Goal: Task Accomplishment & Management: Manage account settings

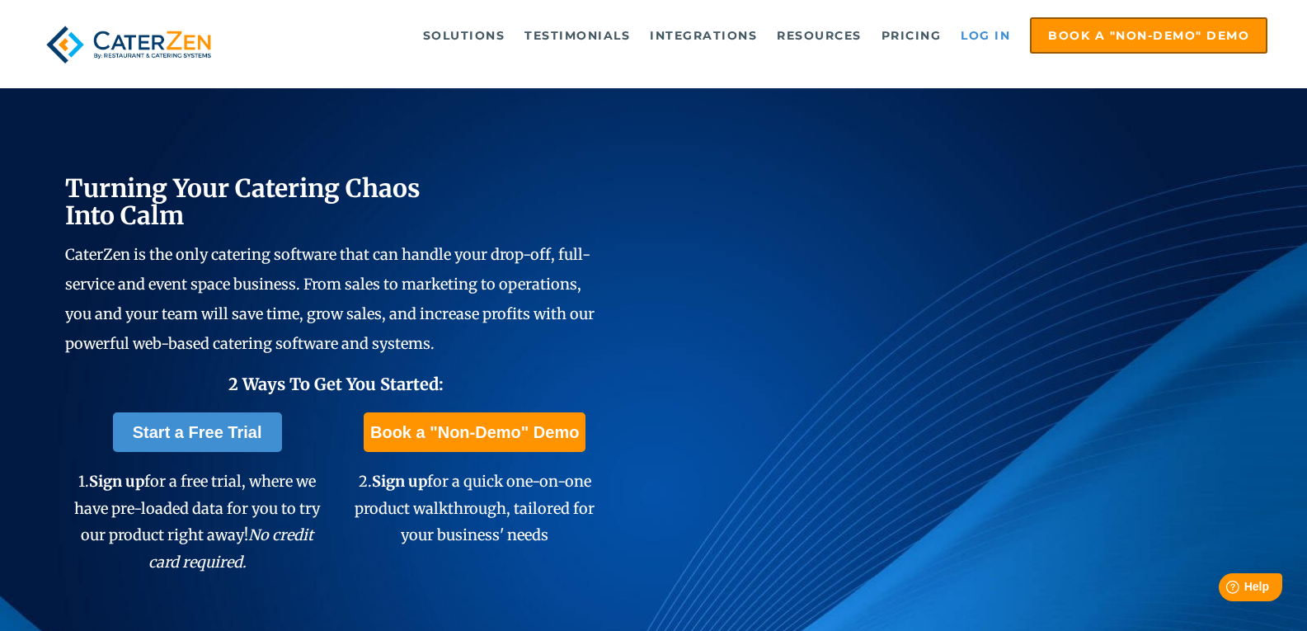
click at [984, 26] on link "Log in" at bounding box center [985, 35] width 66 height 33
click at [980, 31] on link "Log in" at bounding box center [985, 35] width 66 height 33
